Goal: Check status: Check status

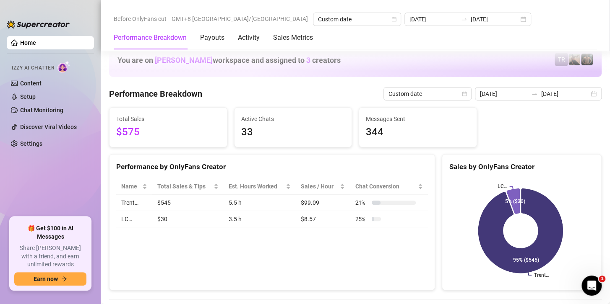
scroll to position [1090, 0]
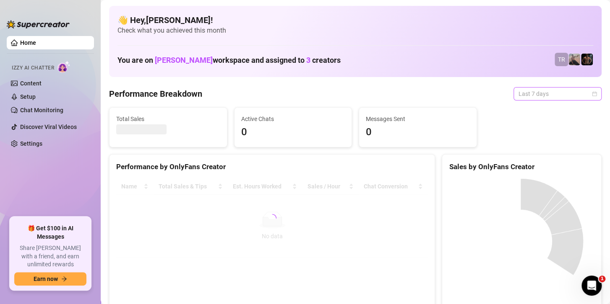
click at [547, 93] on span "Last 7 days" at bounding box center [557, 94] width 78 height 13
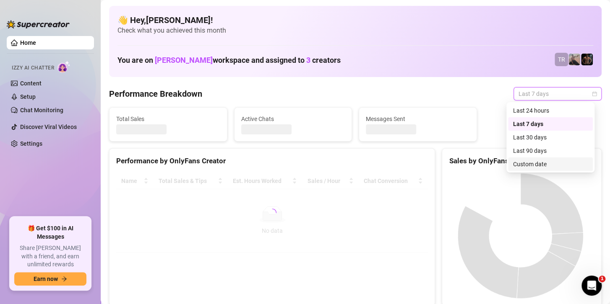
click at [523, 166] on div "Custom date" at bounding box center [550, 164] width 75 height 9
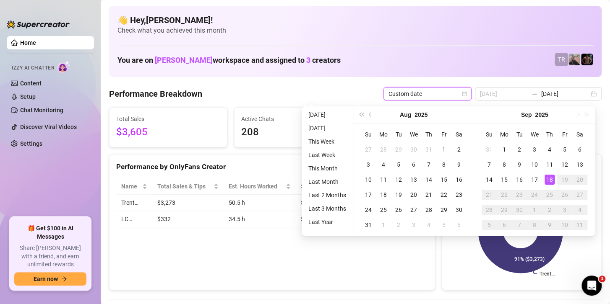
type input "[DATE]"
click at [549, 181] on div "18" at bounding box center [549, 180] width 10 height 10
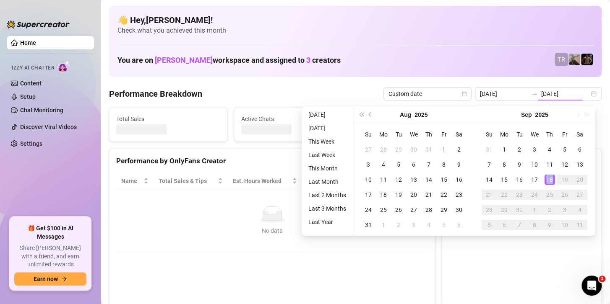
type input "[DATE]"
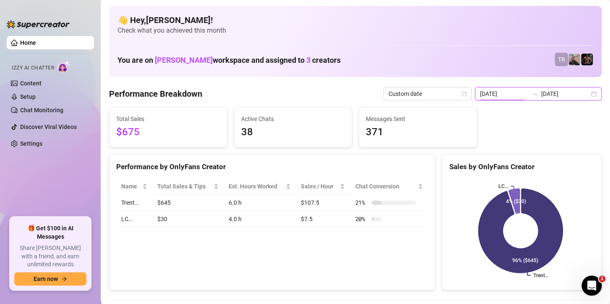
click at [517, 93] on input "[DATE]" at bounding box center [504, 93] width 48 height 9
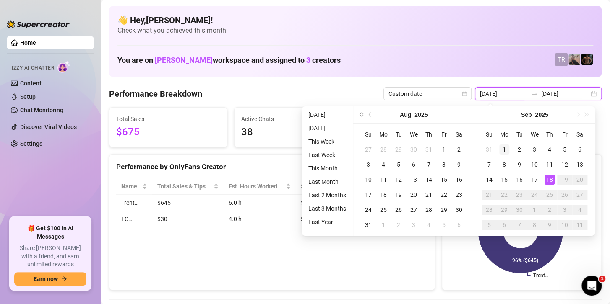
type input "[DATE]"
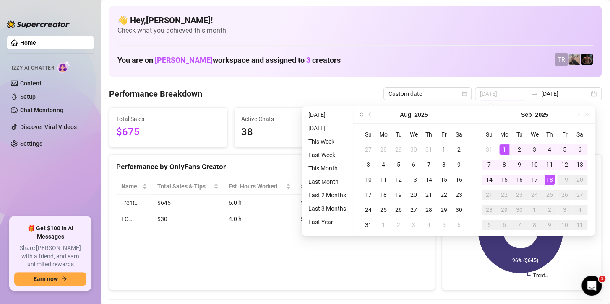
click at [501, 146] on div "1" at bounding box center [504, 150] width 10 height 10
type input "[DATE]"
click at [550, 179] on div "18" at bounding box center [549, 180] width 10 height 10
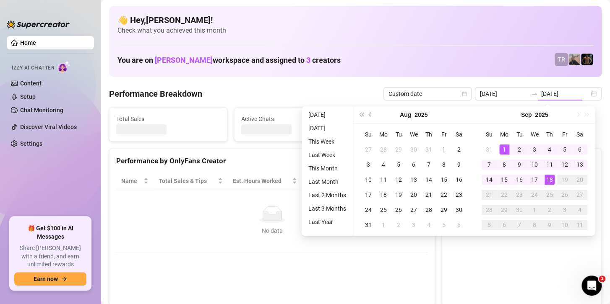
type input "[DATE]"
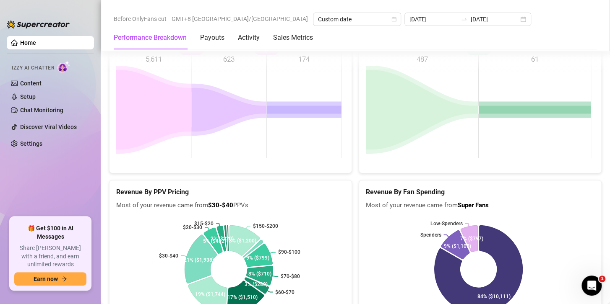
scroll to position [1372, 0]
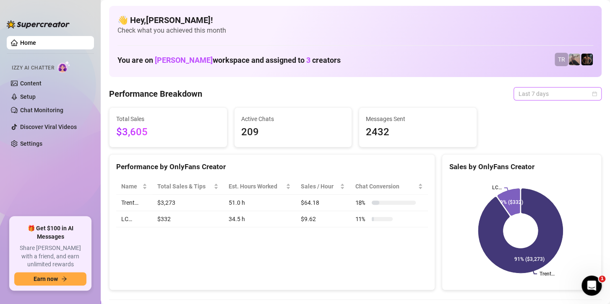
click at [521, 93] on span "Last 7 days" at bounding box center [557, 94] width 78 height 13
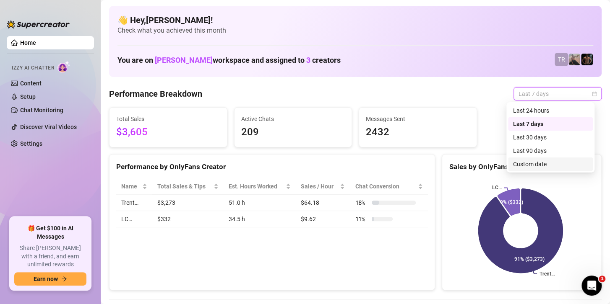
click at [531, 163] on div "Custom date" at bounding box center [550, 164] width 75 height 9
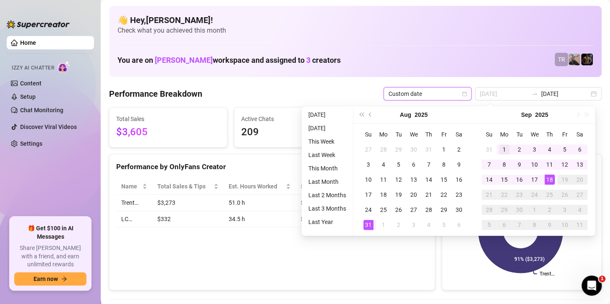
type input "[DATE]"
click at [498, 148] on td "1" at bounding box center [503, 149] width 15 height 15
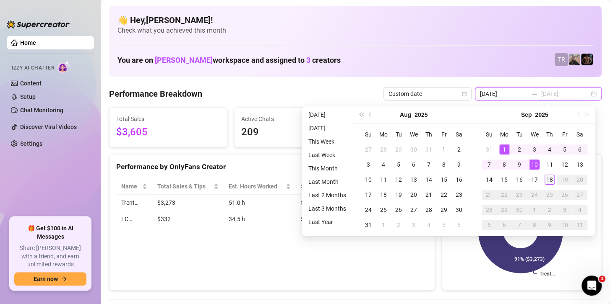
type input "[DATE]"
click at [549, 179] on div "18" at bounding box center [549, 180] width 10 height 10
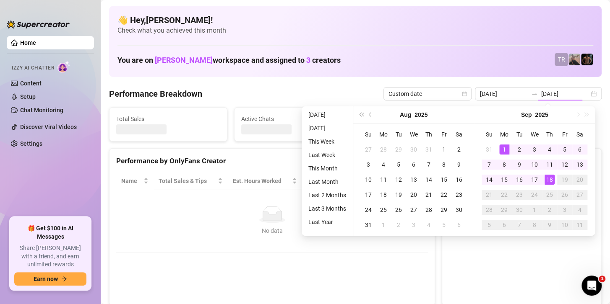
type input "[DATE]"
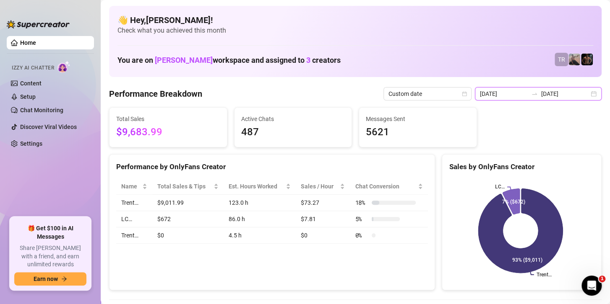
click at [551, 96] on input "[DATE]" at bounding box center [565, 93] width 48 height 9
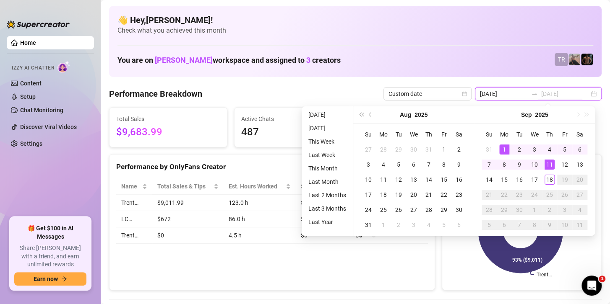
type input "[DATE]"
click at [552, 182] on div "18" at bounding box center [549, 180] width 10 height 10
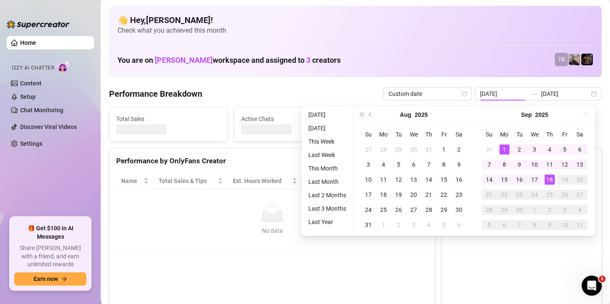
type input "[DATE]"
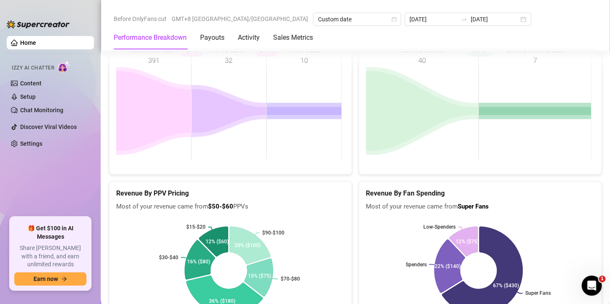
scroll to position [1385, 0]
